Goal: Task Accomplishment & Management: Manage account settings

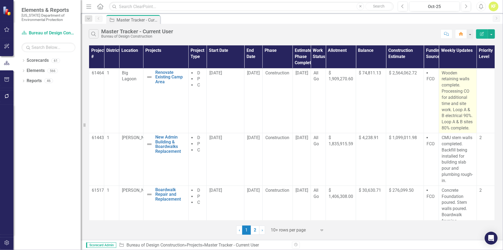
click at [451, 112] on p "Wooden retaining walls complete. Processing CO for additional time and site wor…" at bounding box center [457, 100] width 32 height 61
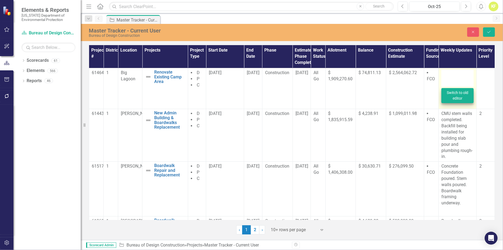
type textarea "<p>Wooden retaining walls complete. Processing CO for additional time and site …"
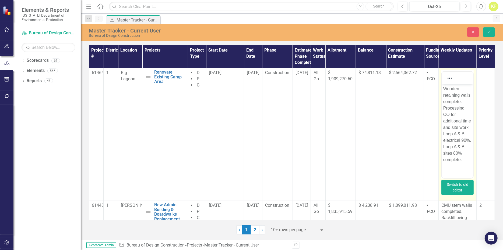
click at [459, 194] on button "Switch to old editor" at bounding box center [457, 187] width 32 height 15
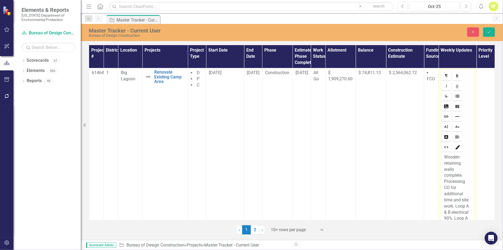
scroll to position [27, 0]
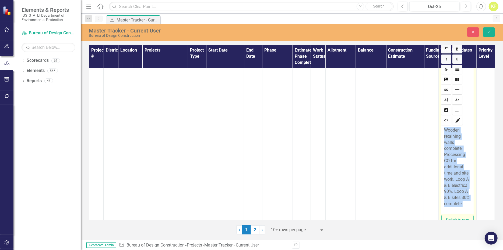
drag, startPoint x: 439, startPoint y: 129, endPoint x: 466, endPoint y: 203, distance: 78.3
click at [467, 204] on div "Wooden retaining walls complete. Processing CO for additional time and site wor…" at bounding box center [457, 170] width 32 height 88
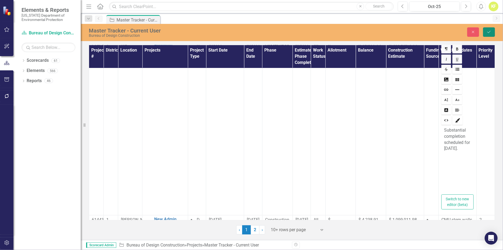
click at [487, 33] on icon "Save" at bounding box center [488, 32] width 5 height 4
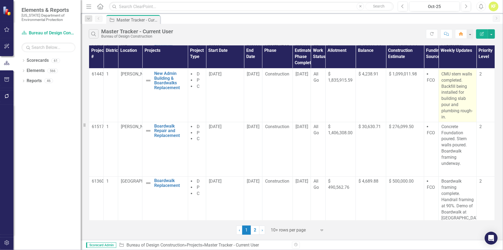
scroll to position [54, 0]
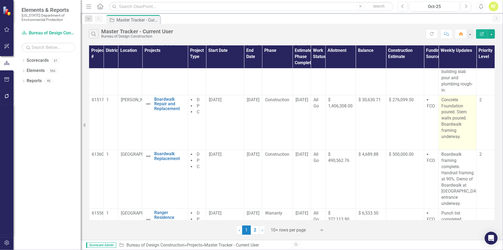
click at [449, 128] on p "Concrete Foundation poured. Stem walls poured. Boardwalk framing underway." at bounding box center [457, 119] width 32 height 44
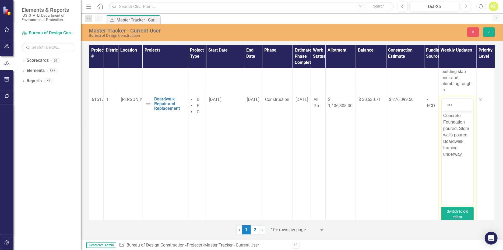
click at [457, 214] on button "Switch to old editor" at bounding box center [457, 214] width 32 height 15
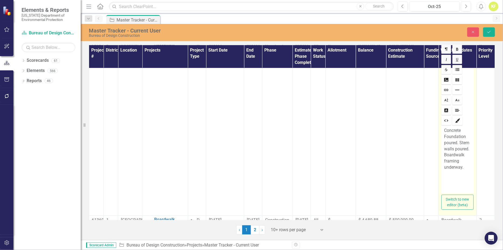
scroll to position [108, 0]
drag, startPoint x: 461, startPoint y: 167, endPoint x: 465, endPoint y: 167, distance: 3.8
click at [462, 167] on p "Concrete Foundation poured. Stem walls poured. Boardwalk framing underway." at bounding box center [457, 149] width 27 height 43
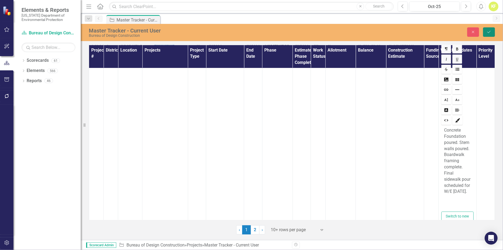
click at [488, 34] on icon "Save" at bounding box center [488, 32] width 5 height 4
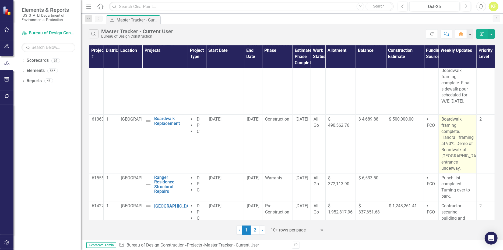
click at [449, 141] on p "Boardwalk framing complete. Handrail framing at 90%. Demo of Boardwalk at [GEOG…" at bounding box center [457, 143] width 32 height 55
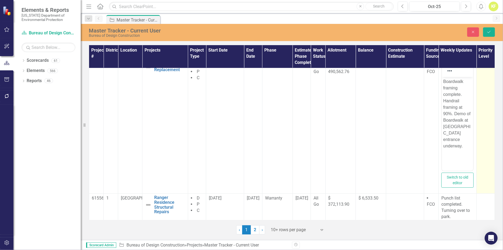
scroll to position [161, 0]
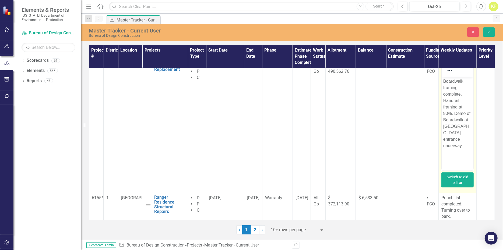
click at [457, 184] on button "Switch to old editor" at bounding box center [457, 180] width 32 height 15
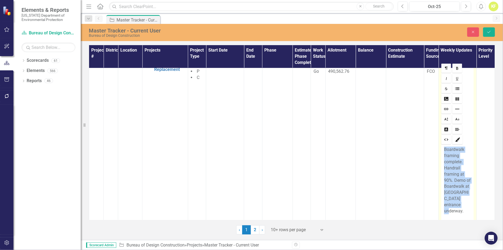
drag, startPoint x: 439, startPoint y: 147, endPoint x: 466, endPoint y: 201, distance: 60.2
click at [466, 201] on div "Boardwalk framing complete. Handrail framing at 90%. Demo of Boardwalk at [GEOG…" at bounding box center [457, 184] width 32 height 76
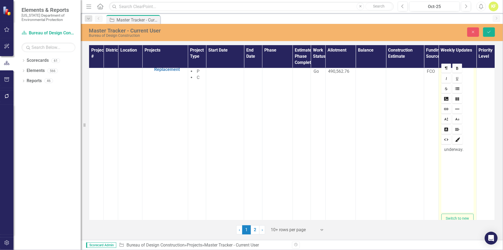
drag, startPoint x: 462, startPoint y: 151, endPoint x: 468, endPoint y: 154, distance: 6.6
click at [465, 152] on p "underway." at bounding box center [457, 150] width 27 height 6
click at [487, 34] on icon "Save" at bounding box center [488, 32] width 5 height 4
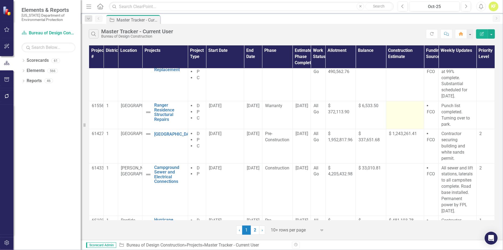
scroll to position [188, 0]
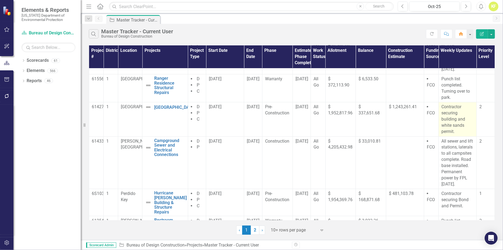
click at [452, 121] on p "Contractor securing building and white sands permit." at bounding box center [457, 119] width 32 height 31
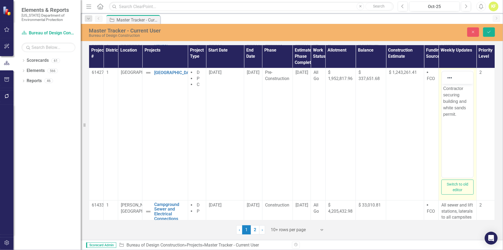
scroll to position [215, 0]
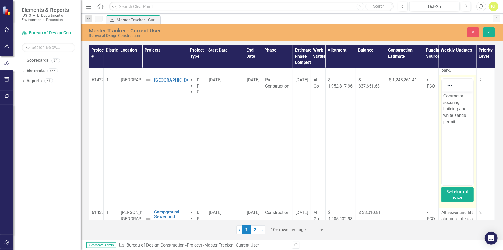
click at [454, 197] on button "Switch to old editor" at bounding box center [457, 194] width 32 height 15
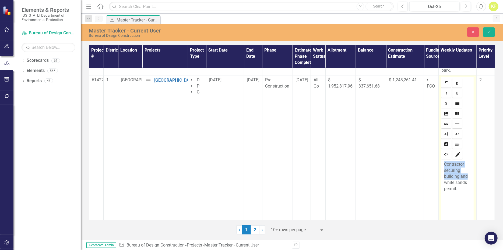
drag, startPoint x: 440, startPoint y: 163, endPoint x: 464, endPoint y: 174, distance: 26.2
click at [464, 174] on div "Contractor securing building and white sands permit." at bounding box center [457, 193] width 32 height 67
click at [445, 165] on p "white sands permit." at bounding box center [457, 168] width 27 height 12
click at [454, 171] on p "White sands permit." at bounding box center [457, 168] width 27 height 12
click at [460, 177] on p "White sands permit acquired." at bounding box center [457, 171] width 27 height 19
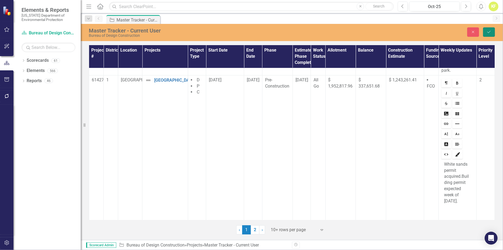
click at [483, 35] on button "Save" at bounding box center [489, 31] width 12 height 9
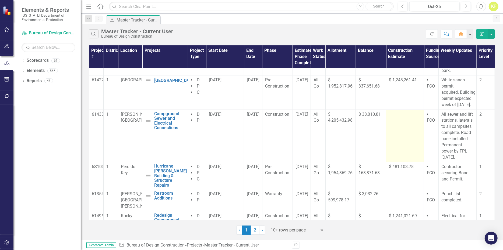
scroll to position [242, 0]
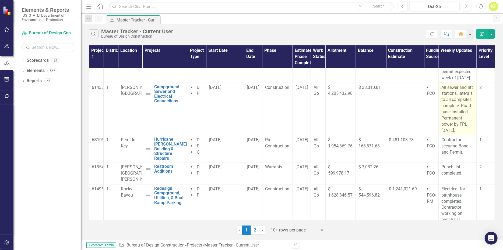
click at [448, 115] on p "All sewer and lift stations, laterals to all campsites complete. Road base inst…" at bounding box center [457, 109] width 32 height 49
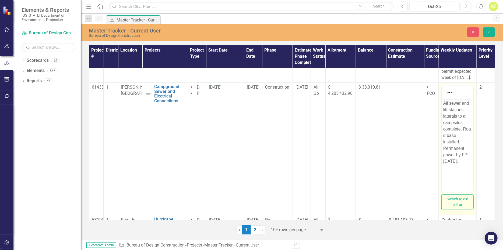
scroll to position [0, 0]
click at [460, 210] on button "Switch to old editor" at bounding box center [457, 202] width 32 height 15
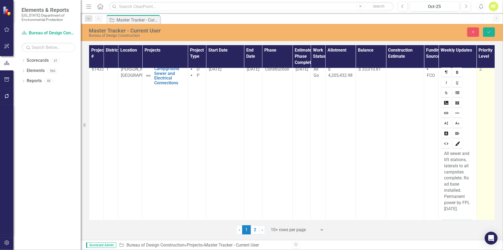
scroll to position [296, 0]
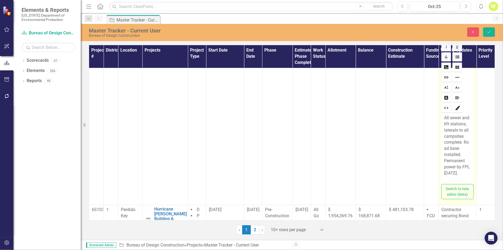
drag, startPoint x: 440, startPoint y: 123, endPoint x: 467, endPoint y: 179, distance: 62.6
click at [467, 179] on div "All sewer and lift stations, laterals to all campsites complete. Road base inst…" at bounding box center [457, 148] width 32 height 69
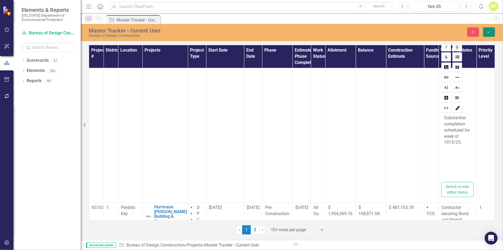
click at [488, 34] on icon "Save" at bounding box center [488, 32] width 5 height 4
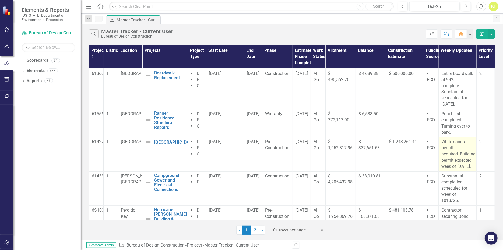
scroll to position [215, 0]
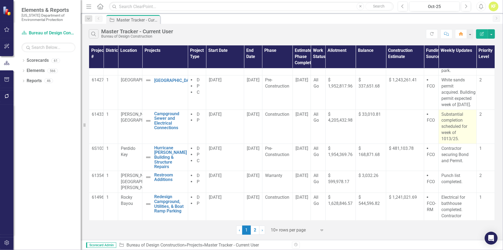
click at [451, 141] on p "Substantial completion scheduled for week of 1013/25." at bounding box center [457, 127] width 32 height 31
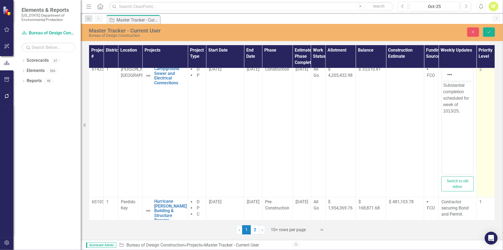
scroll to position [296, 0]
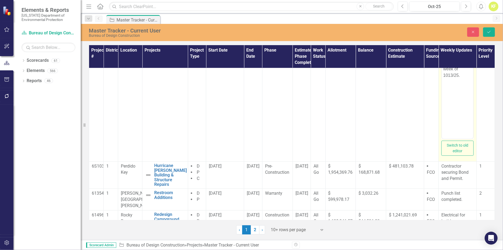
click at [450, 79] on p "Substantial completion scheduled for week of 1013/25." at bounding box center [457, 62] width 29 height 32
click at [489, 32] on icon "Save" at bounding box center [488, 32] width 5 height 4
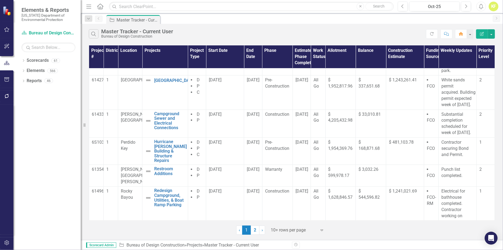
scroll to position [229, 0]
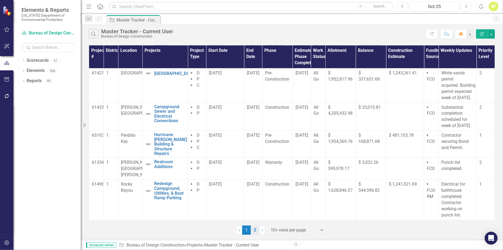
click at [255, 234] on link "2" at bounding box center [255, 230] width 9 height 9
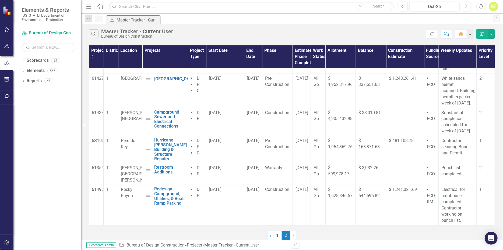
scroll to position [0, 0]
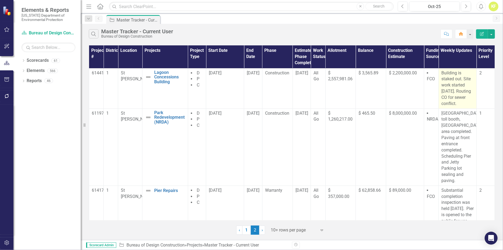
click at [451, 95] on p "Building is staked out. Site work started [DATE]. Routing CO for sewer conflict." at bounding box center [457, 88] width 32 height 37
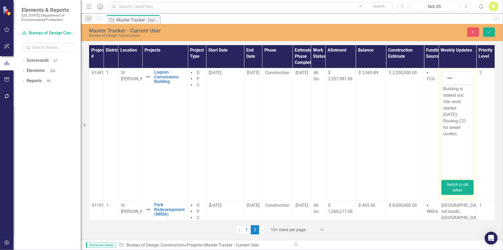
click at [454, 192] on button "Switch to old editor" at bounding box center [457, 187] width 32 height 15
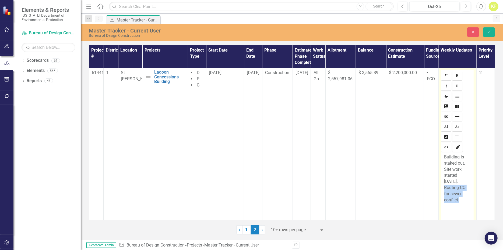
drag, startPoint x: 441, startPoint y: 188, endPoint x: 458, endPoint y: 202, distance: 22.4
click at [459, 203] on p "Building is staked out. Site work started [DATE]. Routing CO for sewer conflict." at bounding box center [457, 178] width 27 height 49
click at [489, 34] on icon "Save" at bounding box center [488, 32] width 5 height 4
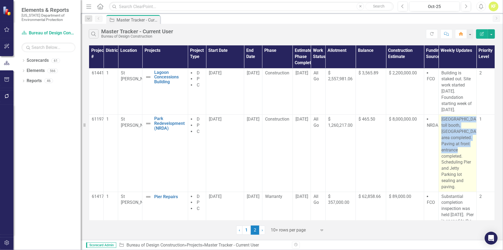
drag, startPoint x: 438, startPoint y: 125, endPoint x: 470, endPoint y: 158, distance: 46.0
click at [469, 158] on p "[GEOGRAPHIC_DATA], toll booth, [GEOGRAPHIC_DATA] area completed. Paving at fron…" at bounding box center [457, 153] width 32 height 74
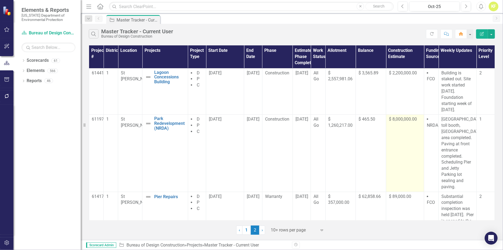
click at [406, 172] on td "$ 8,000,000.00" at bounding box center [405, 153] width 38 height 77
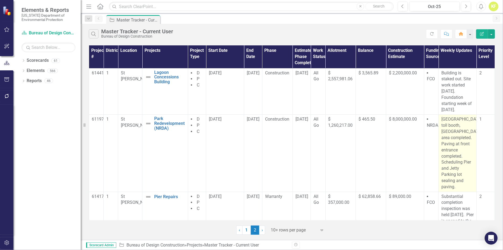
click at [454, 147] on p "[GEOGRAPHIC_DATA], toll booth, [GEOGRAPHIC_DATA] area completed. Paving at fron…" at bounding box center [457, 153] width 32 height 74
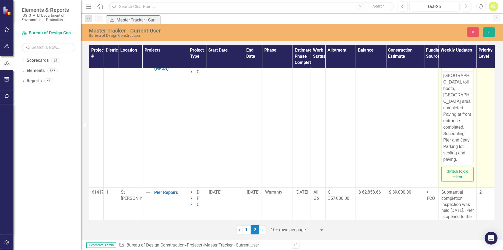
scroll to position [81, 0]
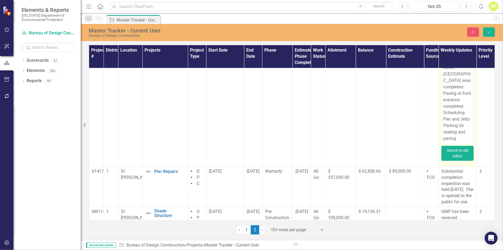
click at [458, 157] on button "Switch to old editor" at bounding box center [457, 153] width 32 height 15
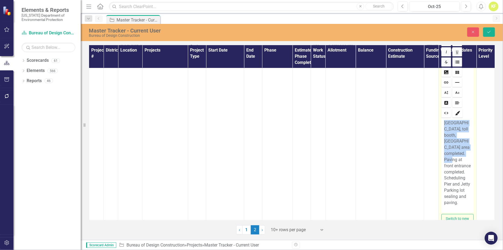
drag, startPoint x: 440, startPoint y: 123, endPoint x: 464, endPoint y: 162, distance: 46.1
click at [464, 162] on div "[GEOGRAPHIC_DATA], toll booth, [GEOGRAPHIC_DATA] area completed. Paving at fron…" at bounding box center [457, 166] width 32 height 94
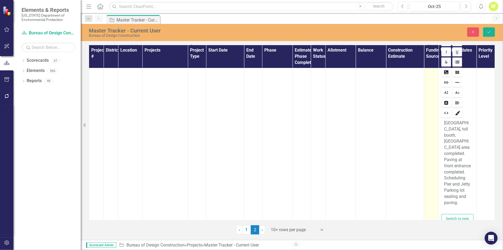
click at [427, 162] on td "NRDA" at bounding box center [431, 134] width 15 height 201
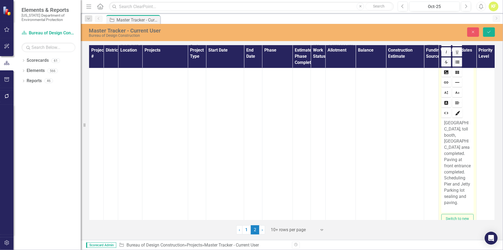
drag, startPoint x: 462, startPoint y: 177, endPoint x: 467, endPoint y: 179, distance: 4.8
click at [463, 179] on p "[GEOGRAPHIC_DATA], toll booth, [GEOGRAPHIC_DATA] area completed. Paving at fron…" at bounding box center [457, 163] width 27 height 86
click at [455, 196] on p "[GEOGRAPHIC_DATA], toll booth, [GEOGRAPHIC_DATA] area completed. Paving at fron…" at bounding box center [457, 160] width 27 height 80
click at [486, 34] on icon "Save" at bounding box center [488, 32] width 5 height 4
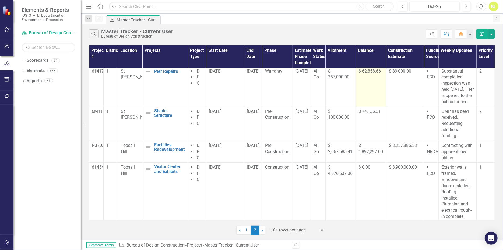
scroll to position [133, 0]
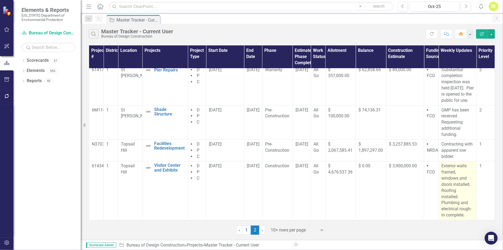
click at [446, 182] on p "Exterior walls framed, windows and doors installed. Roofing installed. Plumbing…" at bounding box center [457, 190] width 32 height 55
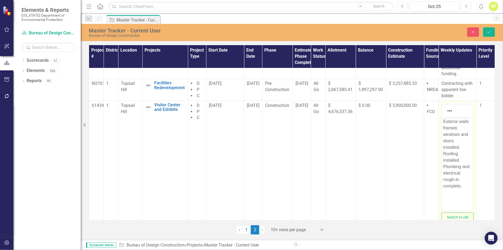
scroll to position [214, 0]
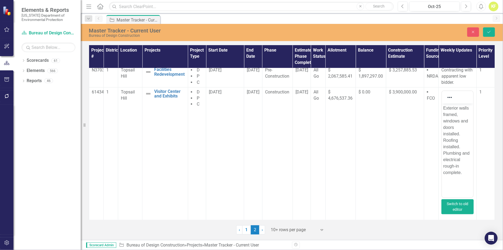
click at [453, 205] on button "Switch to old editor" at bounding box center [457, 207] width 32 height 15
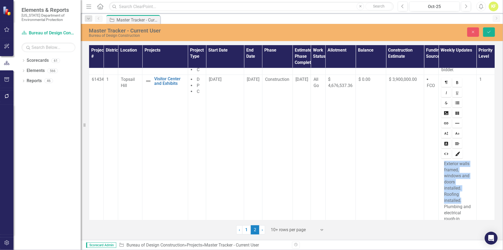
drag, startPoint x: 440, startPoint y: 170, endPoint x: 468, endPoint y: 203, distance: 43.1
click at [468, 203] on div "Exterior walls framed, windows and doors installed. Roofing installed. Plumbing…" at bounding box center [457, 198] width 32 height 76
drag, startPoint x: 461, startPoint y: 206, endPoint x: 464, endPoint y: 206, distance: 3.2
click at [461, 204] on p "Building exterior complete. Plumbing and electrical rough-in complete." at bounding box center [457, 182] width 27 height 43
click at [467, 187] on div "Building exterior complete. Plumbing and electrical" at bounding box center [457, 193] width 32 height 67
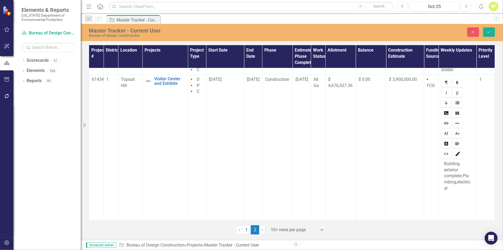
drag, startPoint x: 468, startPoint y: 189, endPoint x: 471, endPoint y: 192, distance: 3.8
click at [469, 190] on div "Building exterior complete. Plumbing, electrical" at bounding box center [457, 193] width 32 height 67
drag, startPoint x: 454, startPoint y: 194, endPoint x: 459, endPoint y: 197, distance: 5.6
click at [456, 192] on p "Building exterior complete. Plumbing, electrical" at bounding box center [457, 176] width 27 height 31
click at [486, 33] on icon "Save" at bounding box center [488, 32] width 5 height 4
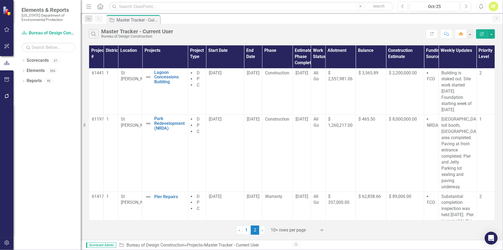
scroll to position [0, 0]
click at [247, 235] on link "1" at bounding box center [246, 230] width 9 height 9
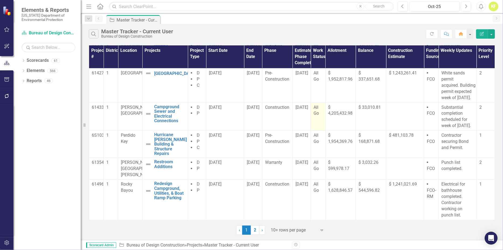
scroll to position [229, 0]
click at [255, 235] on link "2" at bounding box center [255, 230] width 9 height 9
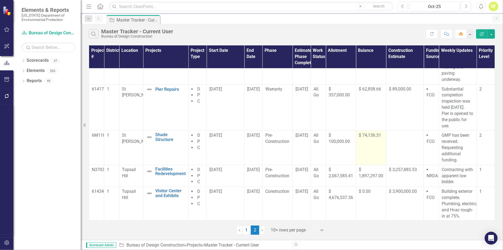
scroll to position [108, 0]
click at [247, 235] on link "1" at bounding box center [246, 230] width 9 height 9
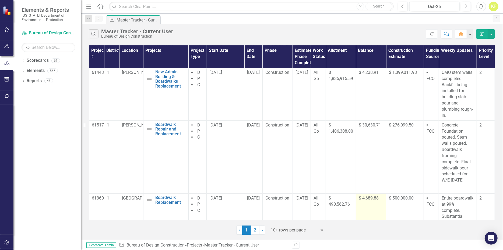
scroll to position [27, 0]
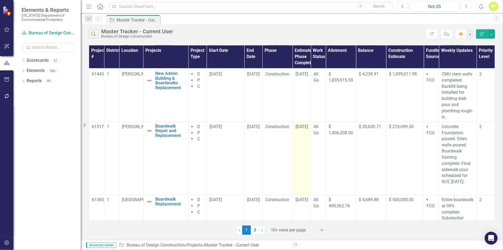
click at [300, 129] on span "[DATE]" at bounding box center [301, 126] width 13 height 5
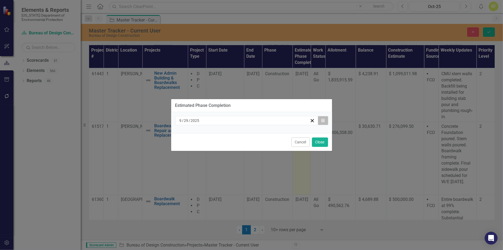
click at [321, 119] on icon "button" at bounding box center [322, 121] width 3 height 4
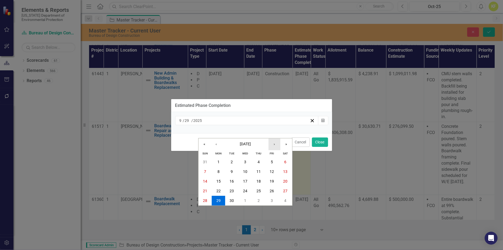
click at [273, 139] on button "›" at bounding box center [274, 145] width 12 height 12
click at [246, 199] on abbr "29" at bounding box center [245, 201] width 4 height 4
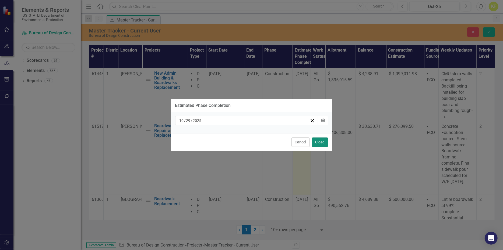
click at [317, 147] on button "Close" at bounding box center [320, 142] width 16 height 9
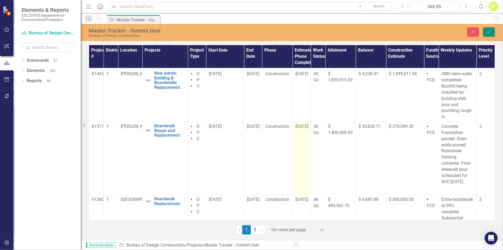
click at [486, 33] on icon "Save" at bounding box center [488, 32] width 5 height 4
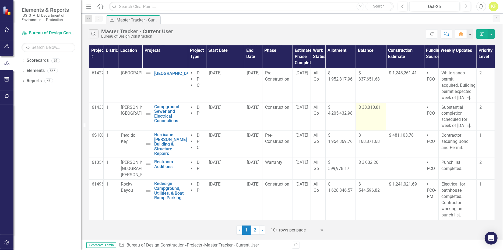
scroll to position [229, 0]
click at [256, 235] on link "2" at bounding box center [255, 230] width 9 height 9
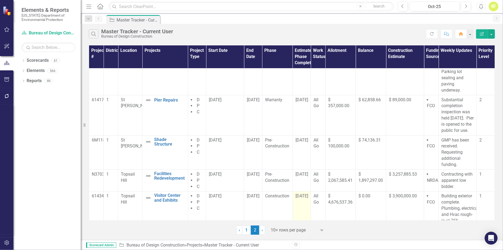
scroll to position [108, 0]
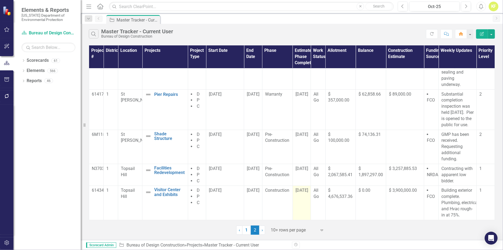
click at [302, 193] on span "[DATE]" at bounding box center [301, 190] width 13 height 5
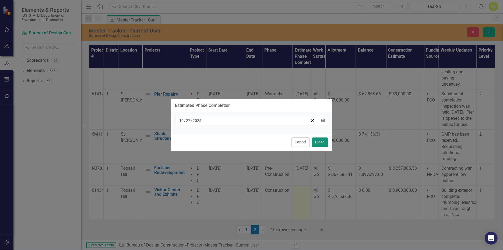
click at [315, 147] on button "Close" at bounding box center [320, 142] width 16 height 9
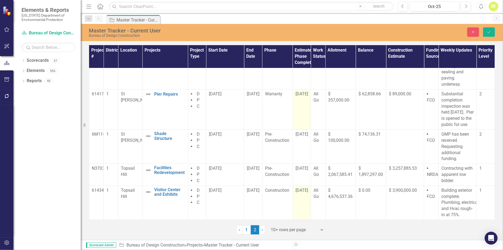
click at [299, 93] on span "[DATE]" at bounding box center [301, 93] width 13 height 5
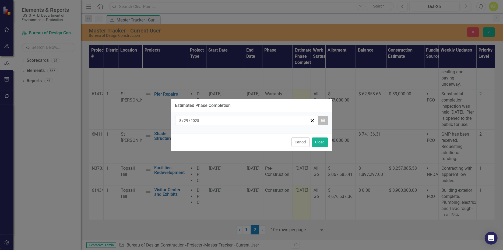
click at [321, 119] on icon "Calendar" at bounding box center [322, 121] width 3 height 4
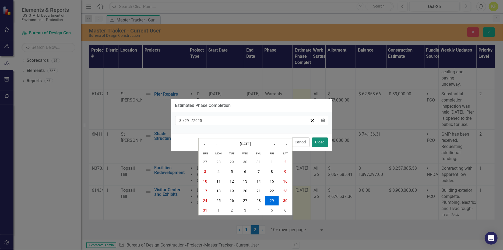
click at [315, 146] on button "Close" at bounding box center [320, 142] width 16 height 9
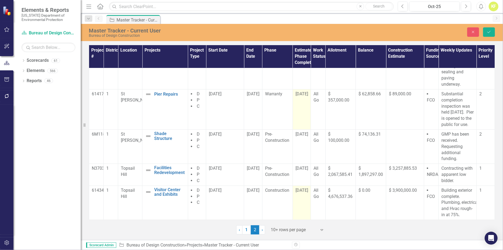
click at [300, 92] on span "[DATE]" at bounding box center [301, 93] width 13 height 5
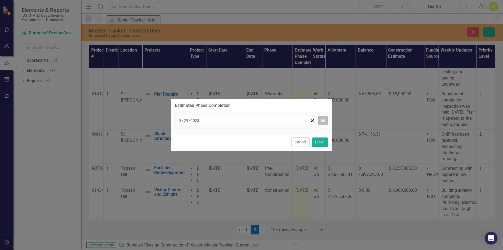
click at [321, 119] on icon "button" at bounding box center [322, 121] width 3 height 4
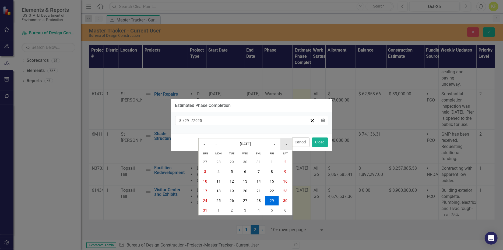
click at [285, 139] on button "»" at bounding box center [286, 145] width 12 height 12
click at [284, 170] on abbr "8" at bounding box center [285, 172] width 2 height 4
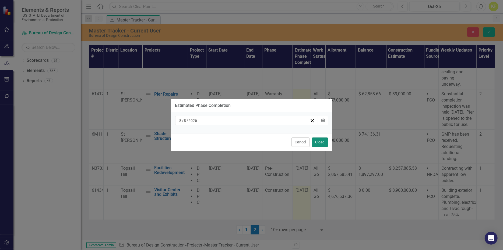
click at [316, 147] on button "Close" at bounding box center [320, 142] width 16 height 9
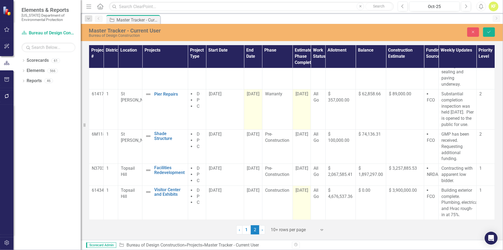
click at [251, 91] on span "[DATE]" at bounding box center [253, 93] width 13 height 5
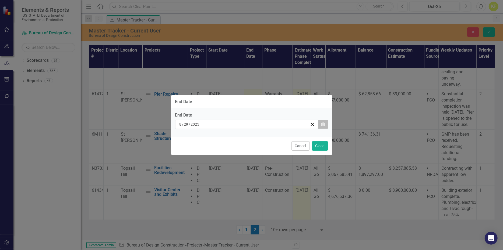
click at [321, 122] on icon "button" at bounding box center [322, 124] width 3 height 4
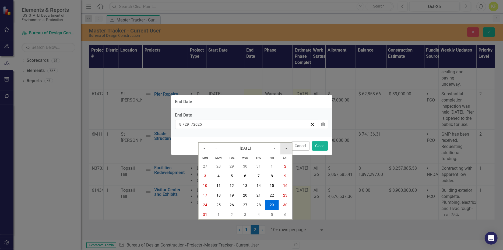
click at [285, 143] on button "»" at bounding box center [286, 149] width 12 height 12
click at [284, 175] on abbr "8" at bounding box center [285, 176] width 2 height 4
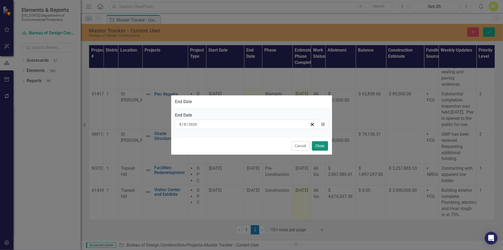
click at [316, 151] on button "Close" at bounding box center [320, 145] width 16 height 9
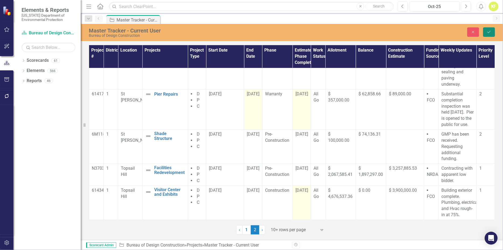
click at [491, 33] on button "Save" at bounding box center [489, 31] width 12 height 9
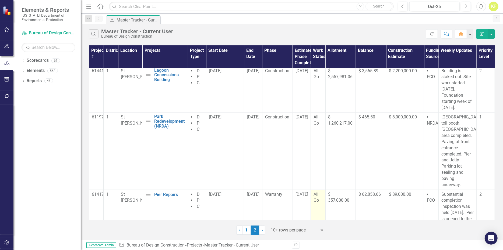
scroll to position [0, 0]
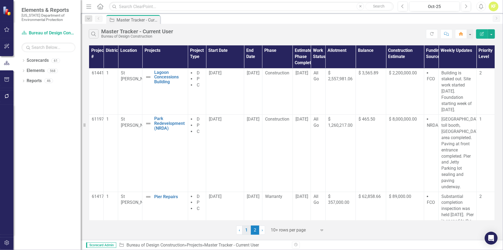
click at [246, 234] on link "1" at bounding box center [246, 230] width 9 height 9
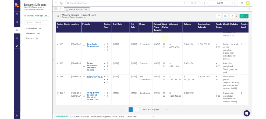
scroll to position [134, 0]
